Goal: Browse casually

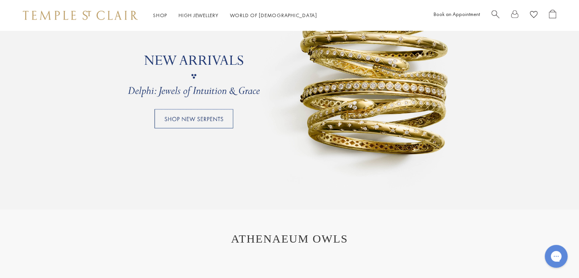
scroll to position [721, 0]
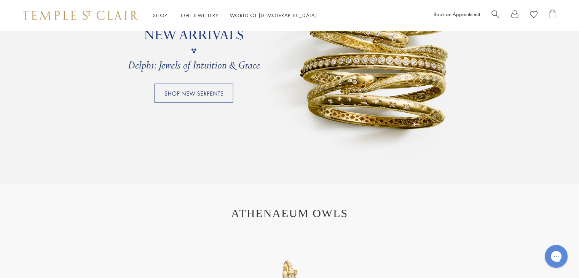
click at [186, 95] on link at bounding box center [289, 50] width 579 height 266
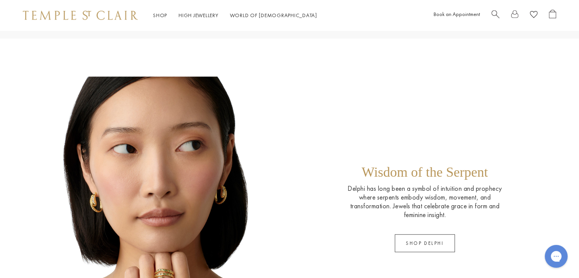
scroll to position [304, 0]
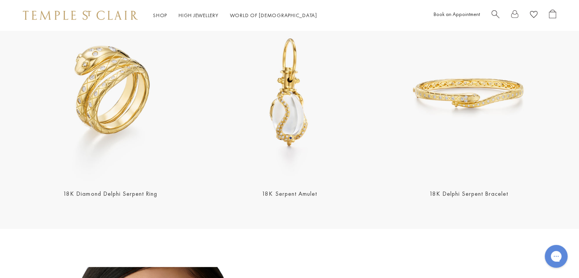
click at [468, 100] on img at bounding box center [468, 93] width 175 height 175
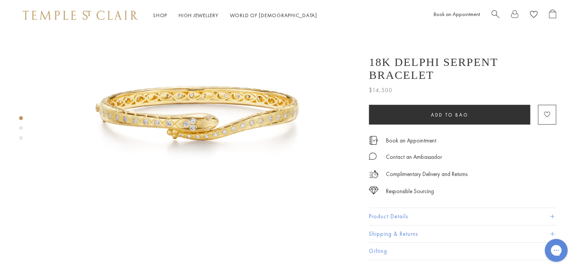
scroll to position [76, 0]
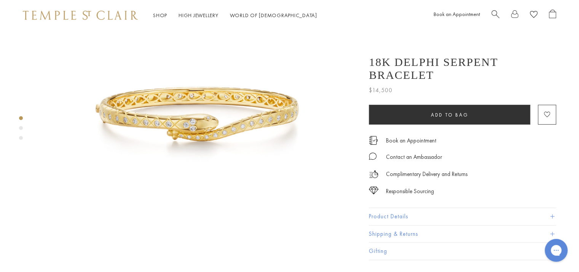
click at [22, 129] on div "Product gallery navigation" at bounding box center [21, 130] width 4 height 32
click at [20, 130] on div "Product gallery navigation" at bounding box center [21, 130] width 4 height 32
click at [21, 127] on div "Product gallery navigation" at bounding box center [21, 128] width 4 height 4
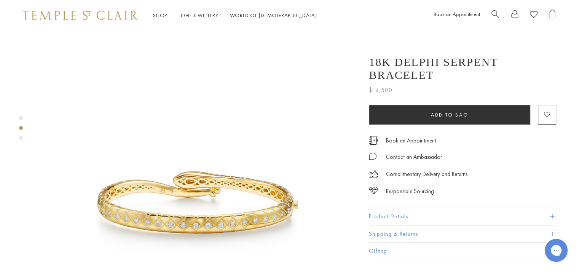
scroll to position [320, 0]
click at [20, 130] on div "Product gallery navigation" at bounding box center [21, 130] width 4 height 32
click at [20, 139] on div "Product gallery navigation" at bounding box center [21, 138] width 4 height 4
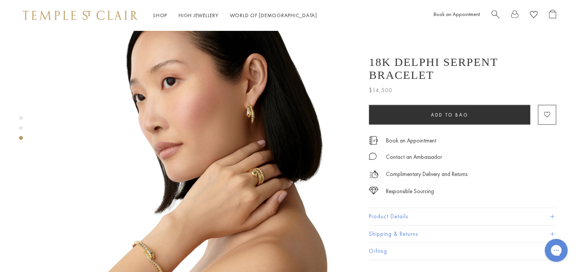
scroll to position [677, 0]
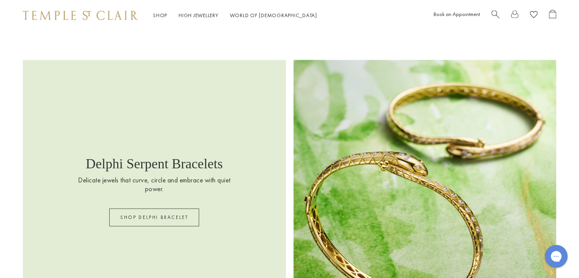
scroll to position [1073, 0]
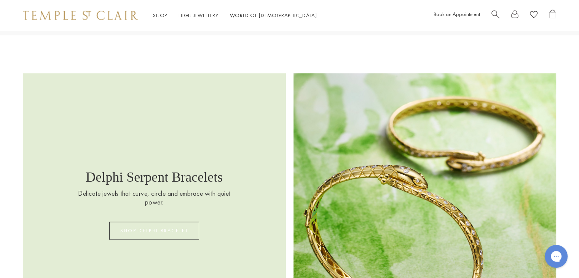
click at [160, 236] on link "SHOP DELPHI BRACELET" at bounding box center [154, 230] width 90 height 18
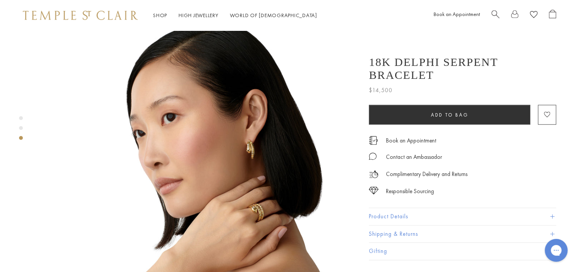
scroll to position [571, 0]
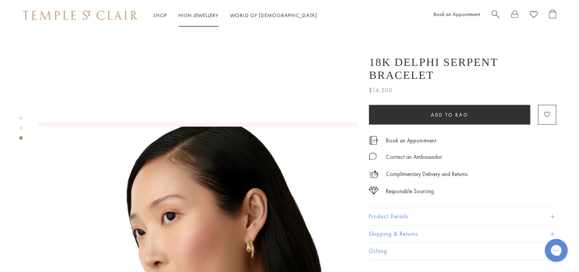
click at [191, 16] on link "High Jewellery High Jewellery" at bounding box center [198, 15] width 40 height 7
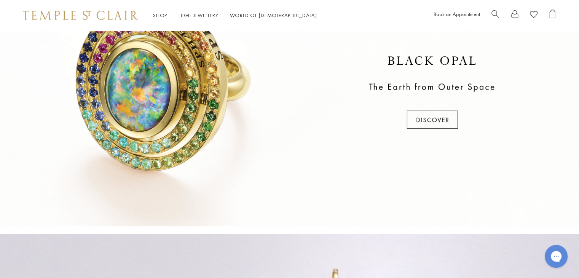
scroll to position [419, 0]
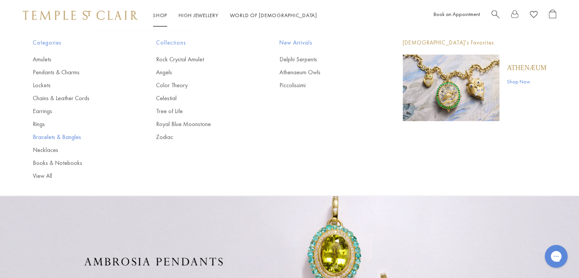
click at [61, 140] on link "Bracelets & Bangles" at bounding box center [79, 137] width 93 height 8
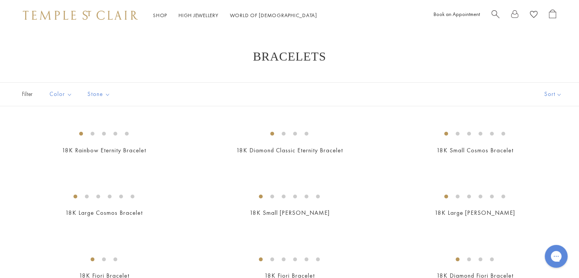
click at [105, 18] on img at bounding box center [80, 15] width 115 height 9
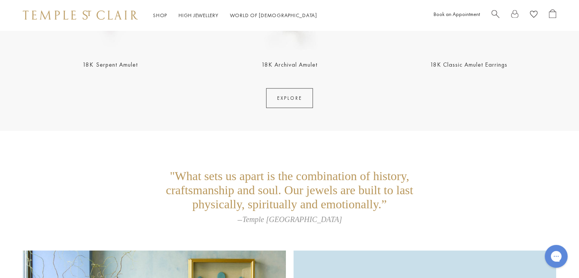
scroll to position [1468, 0]
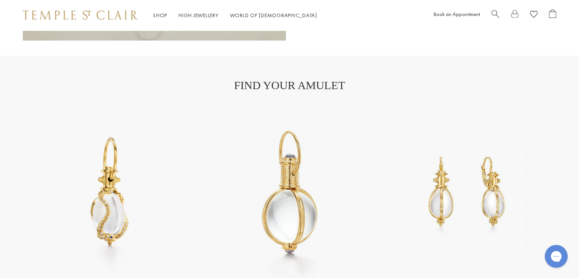
click at [108, 13] on img at bounding box center [80, 15] width 115 height 9
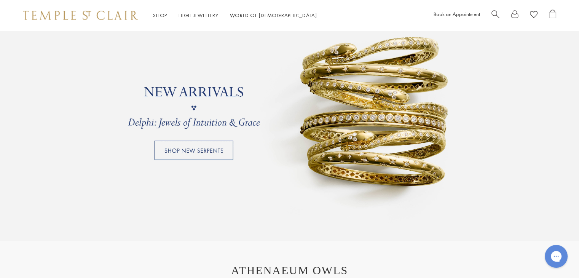
scroll to position [647, 0]
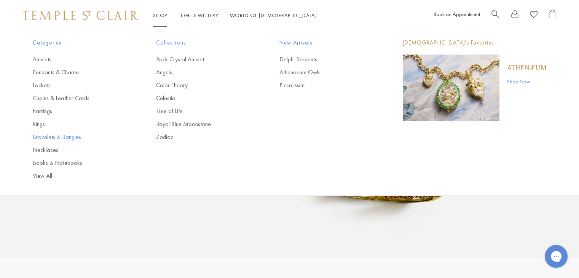
click at [72, 137] on link "Bracelets & Bangles" at bounding box center [79, 137] width 93 height 8
click at [75, 137] on link "Bracelets & Bangles" at bounding box center [79, 137] width 93 height 8
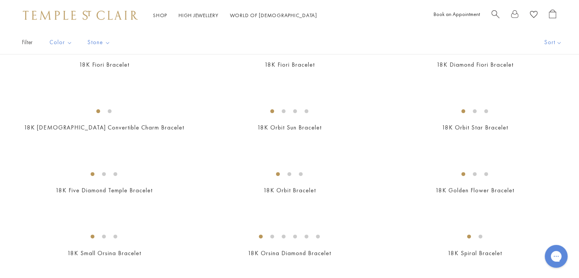
scroll to position [59, 0]
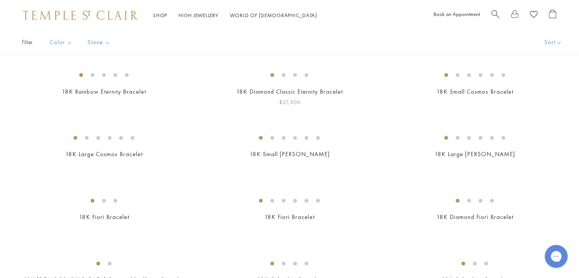
click at [0, 0] on img at bounding box center [0, 0] width 0 height 0
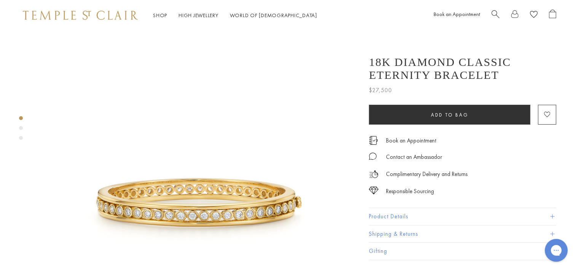
click at [22, 128] on div "Product gallery navigation" at bounding box center [21, 128] width 4 height 4
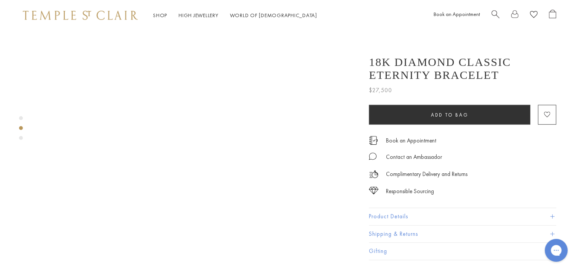
scroll to position [434, 0]
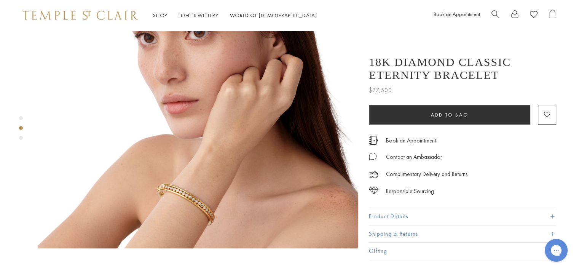
click at [20, 138] on div "Product gallery navigation" at bounding box center [21, 138] width 4 height 4
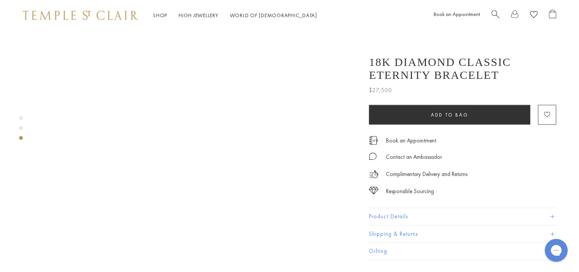
scroll to position [716, 0]
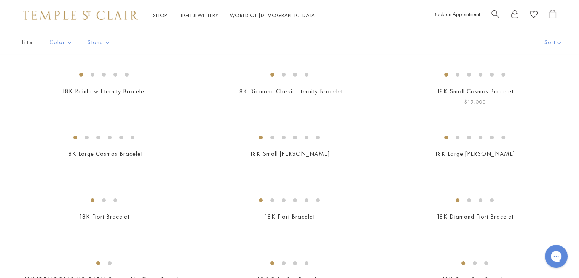
click at [0, 0] on img at bounding box center [0, 0] width 0 height 0
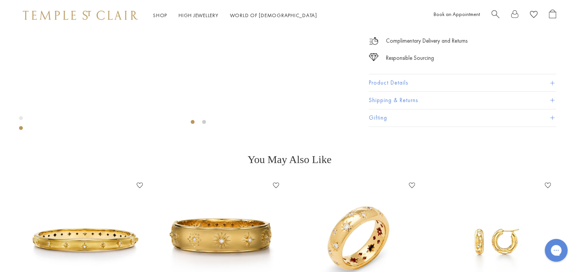
scroll to position [221, 0]
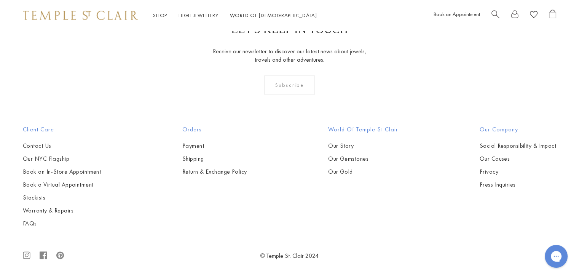
scroll to position [1353, 0]
click at [0, 0] on img at bounding box center [0, 0] width 0 height 0
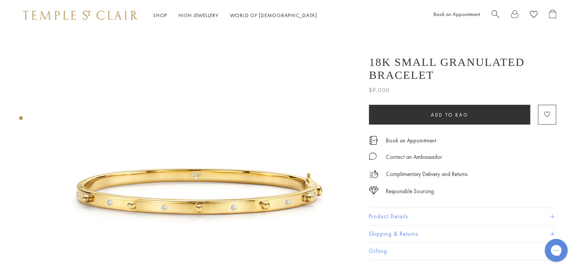
click at [68, 16] on img at bounding box center [80, 15] width 115 height 9
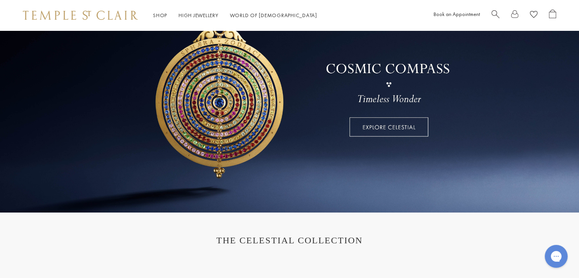
scroll to position [38, 0]
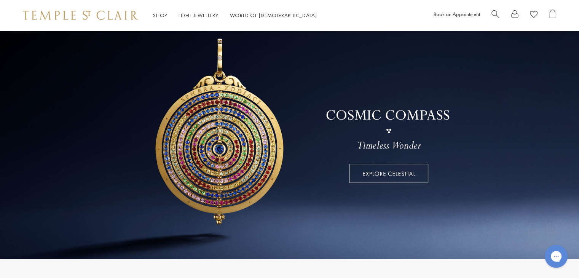
click at [409, 174] on link at bounding box center [289, 125] width 579 height 266
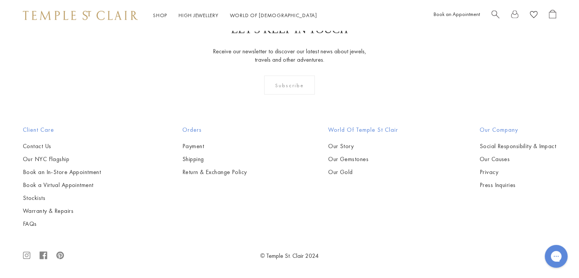
scroll to position [3577, 0]
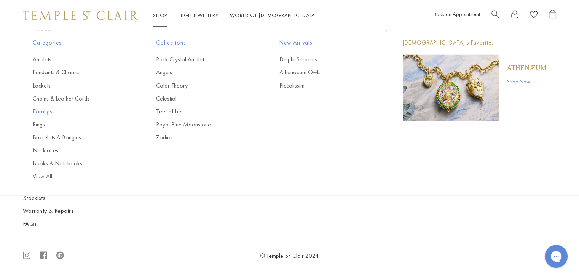
click at [46, 111] on link "Earrings" at bounding box center [79, 111] width 93 height 8
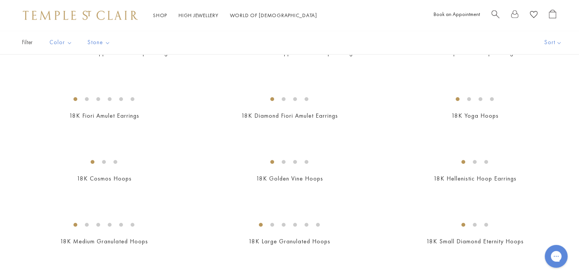
scroll to position [723, 0]
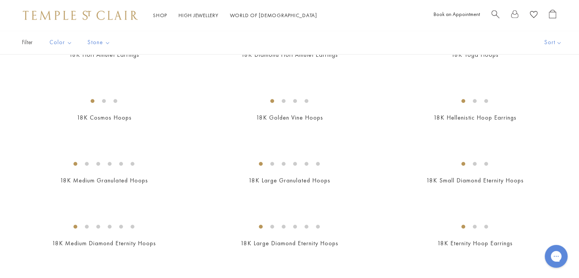
click at [0, 0] on img at bounding box center [0, 0] width 0 height 0
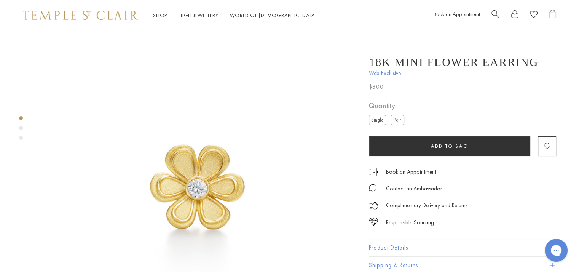
click at [21, 128] on div "Product gallery navigation" at bounding box center [21, 128] width 4 height 4
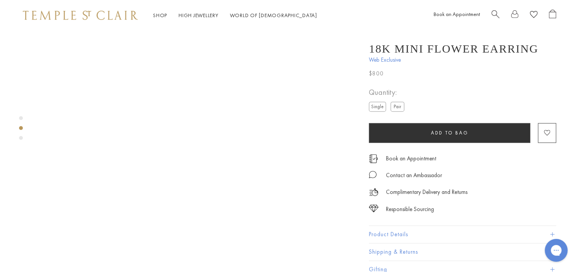
scroll to position [320, 0]
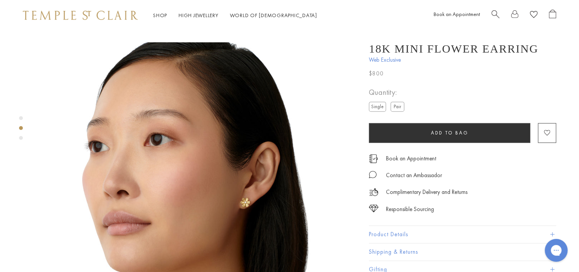
click at [23, 140] on div at bounding box center [190, 202] width 381 height 983
click at [21, 139] on div "Product gallery navigation" at bounding box center [21, 138] width 4 height 4
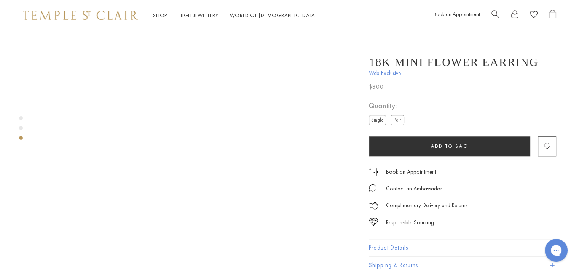
scroll to position [678, 0]
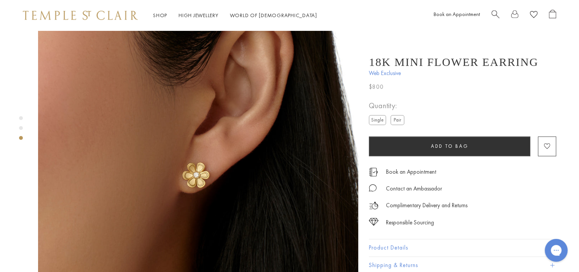
click at [396, 120] on label "Pair" at bounding box center [397, 120] width 14 height 10
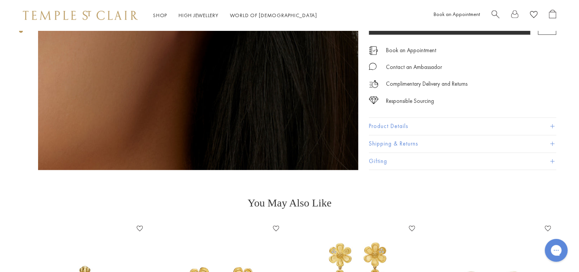
scroll to position [754, 0]
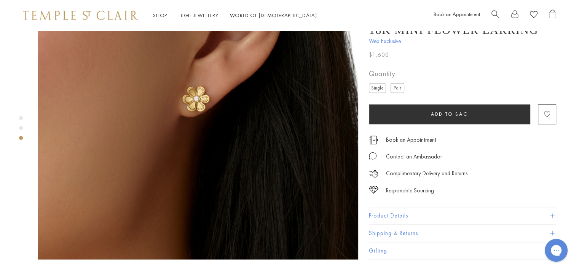
click at [422, 207] on button "Product Details" at bounding box center [462, 215] width 187 height 17
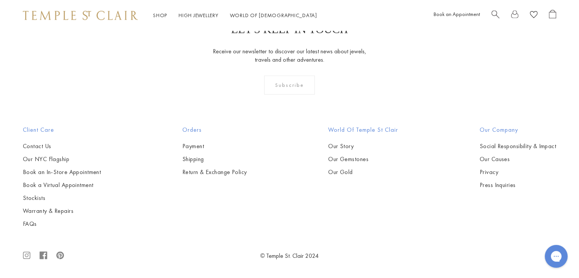
scroll to position [3957, 0]
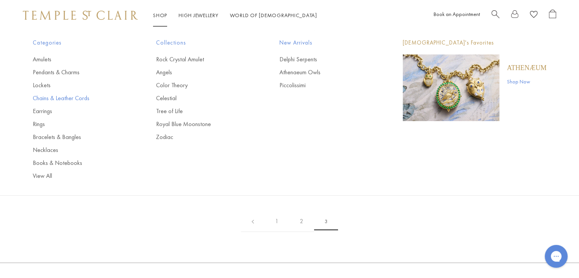
click at [49, 99] on link "Chains & Leather Cords" at bounding box center [79, 98] width 93 height 8
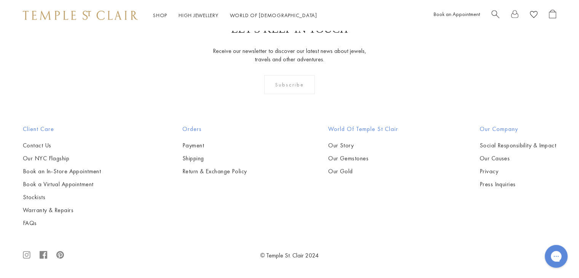
scroll to position [723, 0]
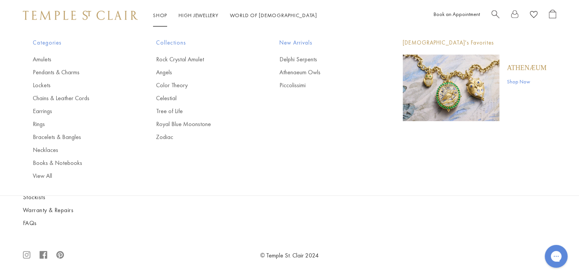
click at [158, 16] on link "Shop Shop" at bounding box center [160, 15] width 14 height 7
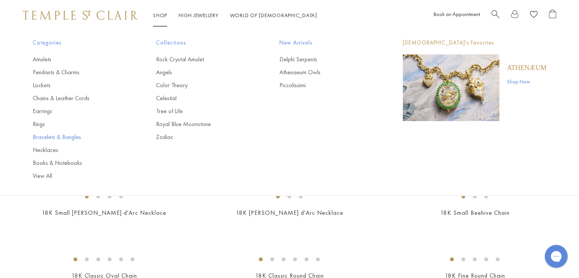
click at [46, 136] on link "Bracelets & Bangles" at bounding box center [79, 137] width 93 height 8
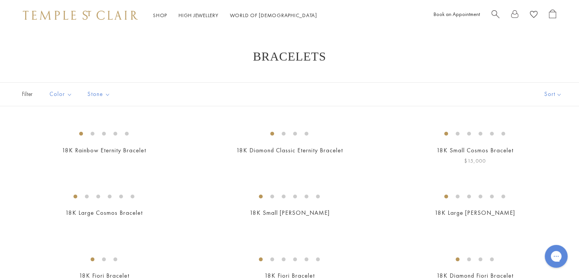
scroll to position [76, 0]
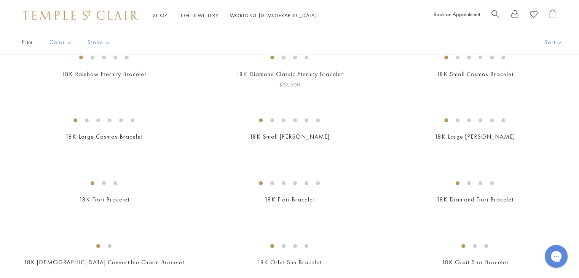
click at [0, 0] on img at bounding box center [0, 0] width 0 height 0
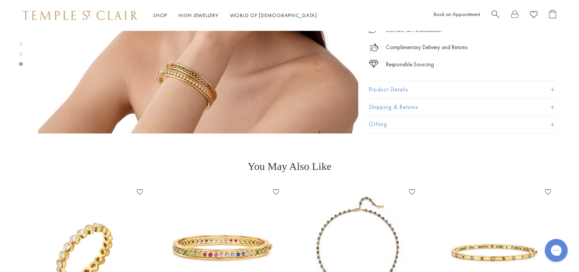
scroll to position [799, 0]
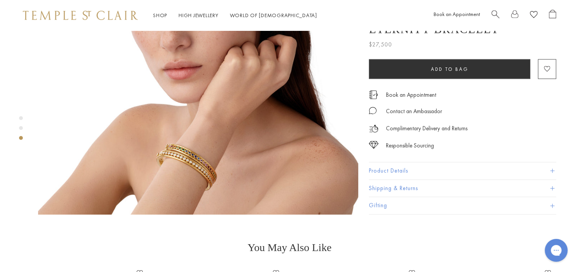
click at [21, 118] on div "Product gallery navigation" at bounding box center [21, 118] width 4 height 4
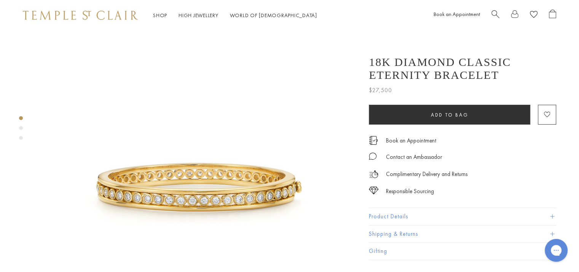
scroll to position [0, 0]
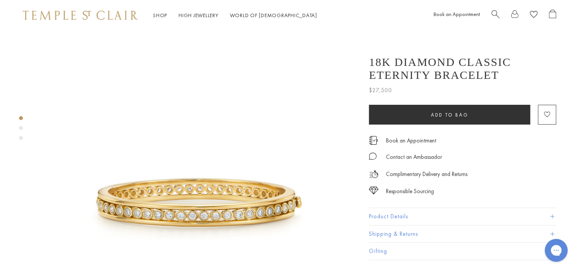
click at [19, 129] on div "Product gallery navigation" at bounding box center [21, 130] width 4 height 32
click at [51, 16] on img at bounding box center [80, 15] width 115 height 9
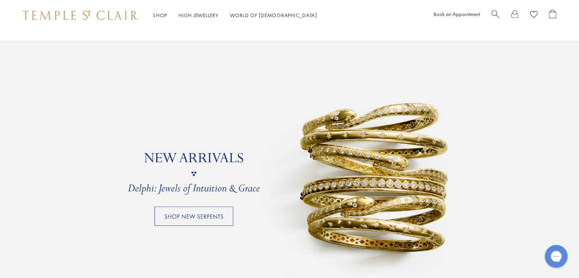
scroll to position [609, 0]
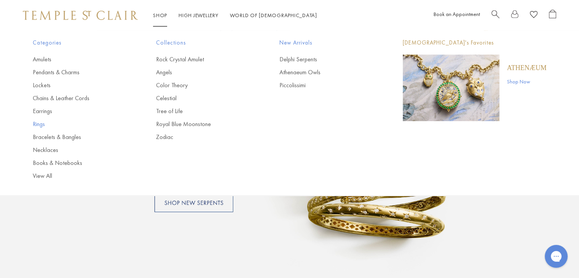
click at [38, 123] on link "Rings" at bounding box center [79, 124] width 93 height 8
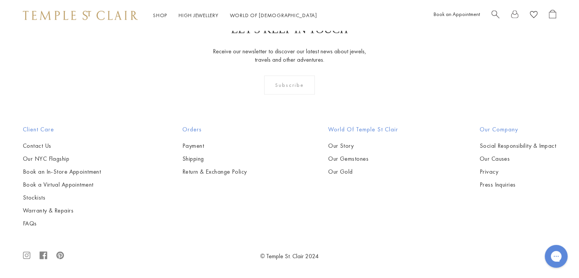
scroll to position [3577, 0]
click at [62, 14] on img at bounding box center [80, 15] width 115 height 9
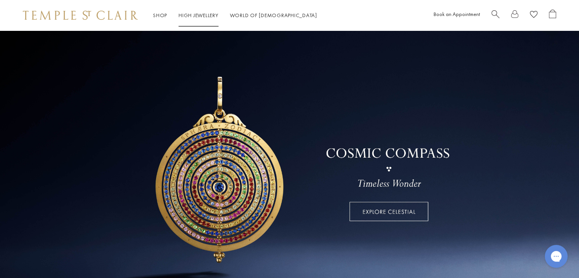
click at [230, 16] on ul "Shop Shop Categories Amulets Pendants & Charms Lockets Chains & Leather Cords E…" at bounding box center [235, 16] width 164 height 10
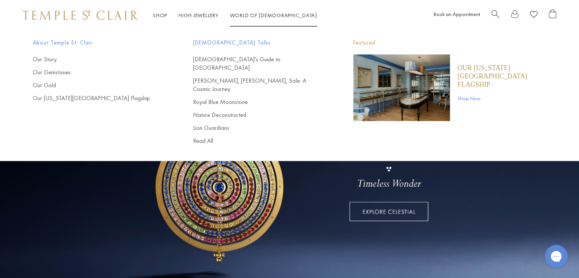
click at [259, 19] on li "World of Temple World of Temple About Temple St. Clair Our Story Our Gemstones …" at bounding box center [273, 16] width 87 height 10
click at [250, 16] on link "World of Temple World of Temple" at bounding box center [273, 15] width 87 height 7
